Goal: Task Accomplishment & Management: Complete application form

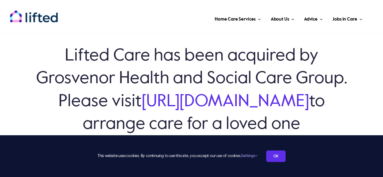
scroll to position [30, 0]
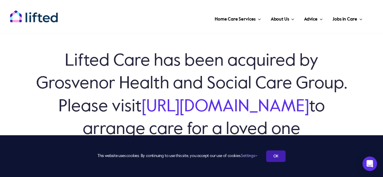
click at [279, 161] on link "OK" at bounding box center [275, 156] width 19 height 12
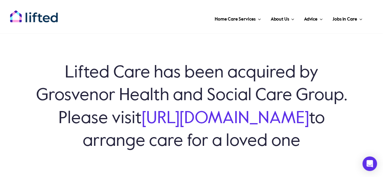
scroll to position [18, 0]
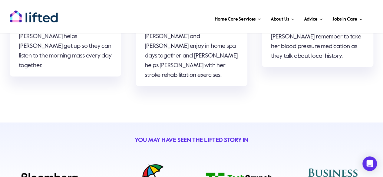
scroll to position [2145, 0]
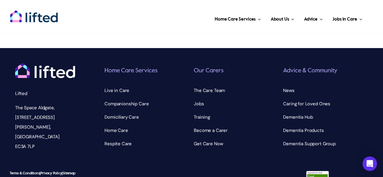
click at [274, 171] on div at bounding box center [317, 179] width 111 height 16
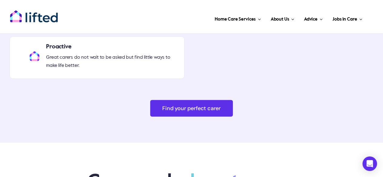
scroll to position [1660, 0]
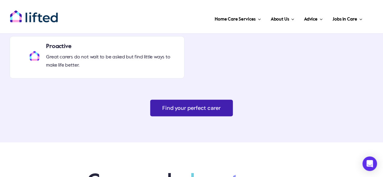
click at [208, 105] on span "Find your perfect carer" at bounding box center [191, 108] width 58 height 6
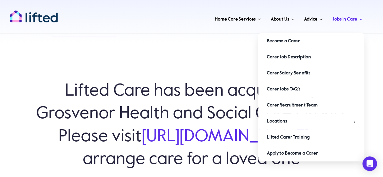
click at [355, 20] on span "Jobs in Care" at bounding box center [344, 20] width 25 height 10
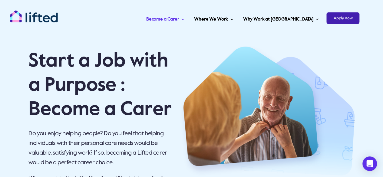
click at [339, 23] on span "Apply now" at bounding box center [342, 18] width 33 height 12
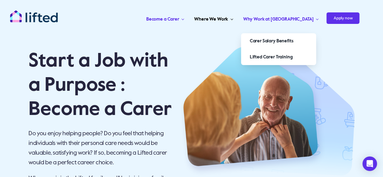
click at [308, 19] on span "Why Work at Lifted" at bounding box center [278, 20] width 71 height 10
